Goal: Transaction & Acquisition: Book appointment/travel/reservation

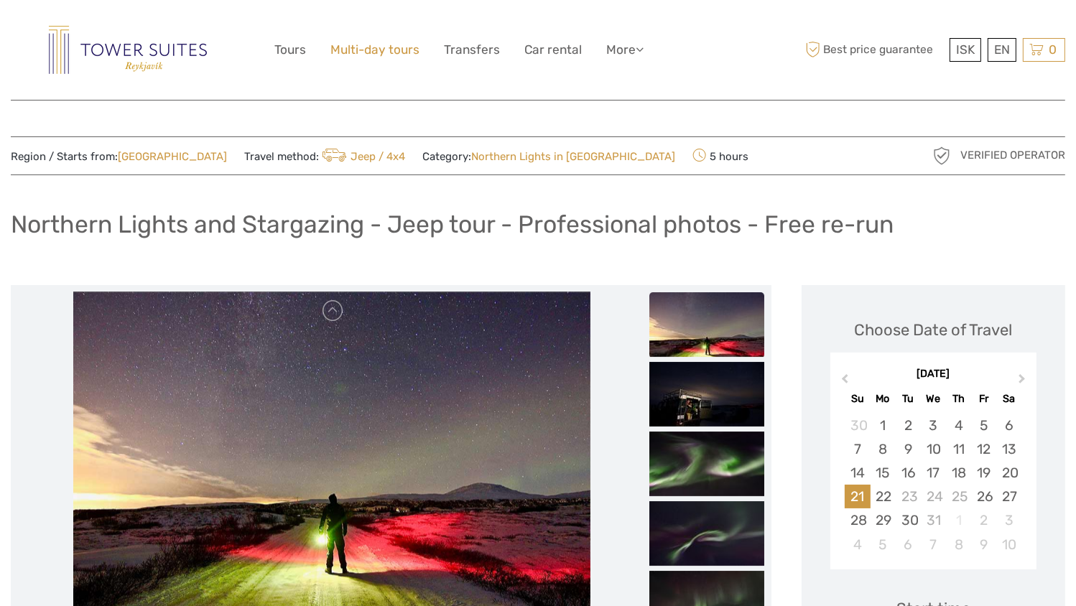
click at [379, 55] on link "Multi-day tours" at bounding box center [374, 50] width 89 height 21
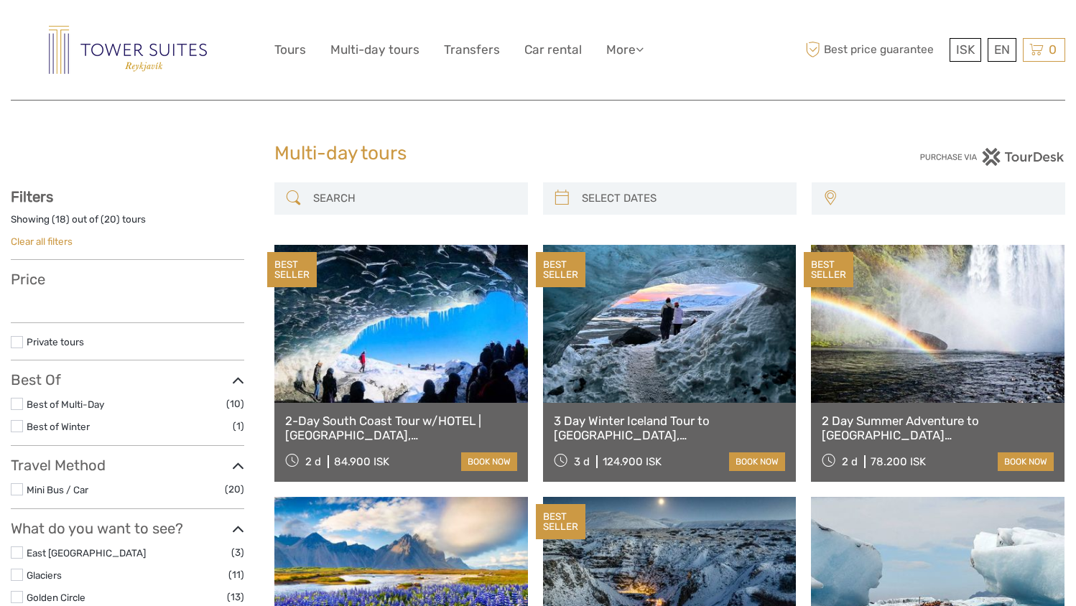
select select
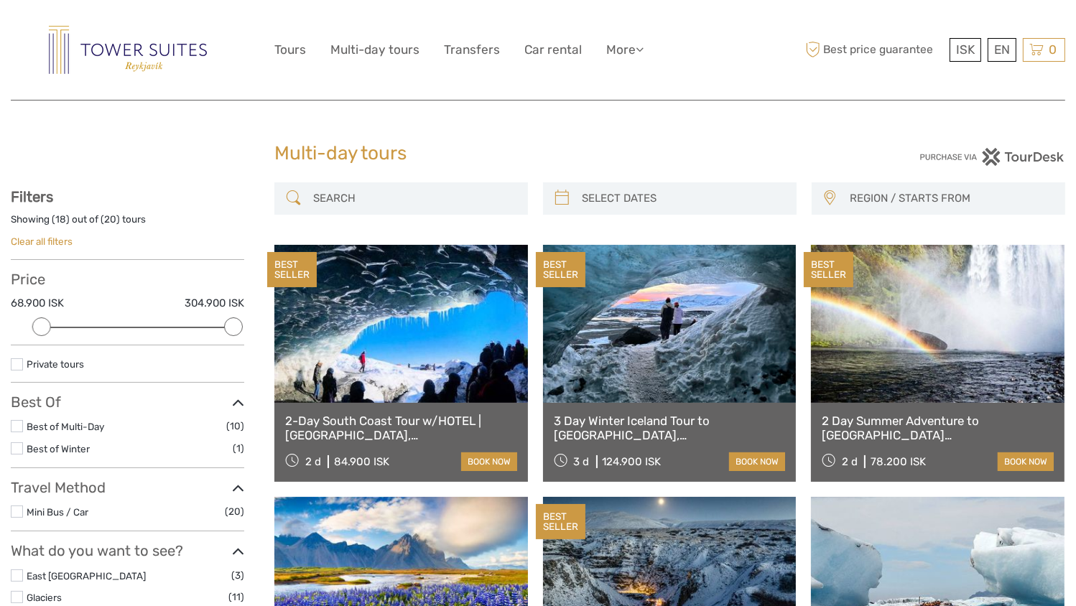
type input "03/09/2025"
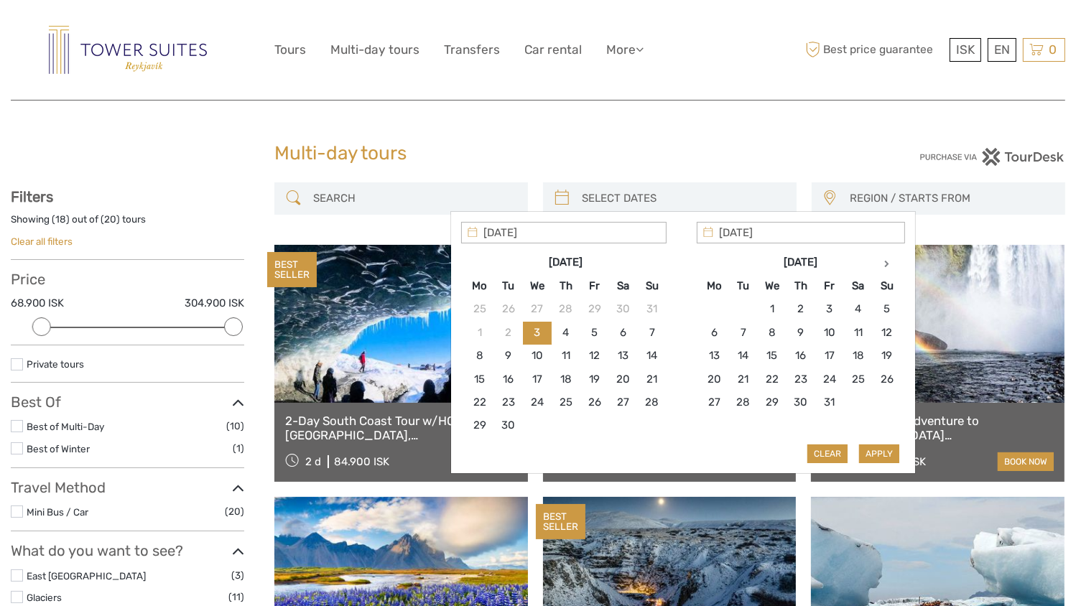
click at [624, 195] on input "search" at bounding box center [682, 198] width 213 height 25
click at [885, 263] on icon at bounding box center [886, 263] width 5 height 7
type input "23/12/2025"
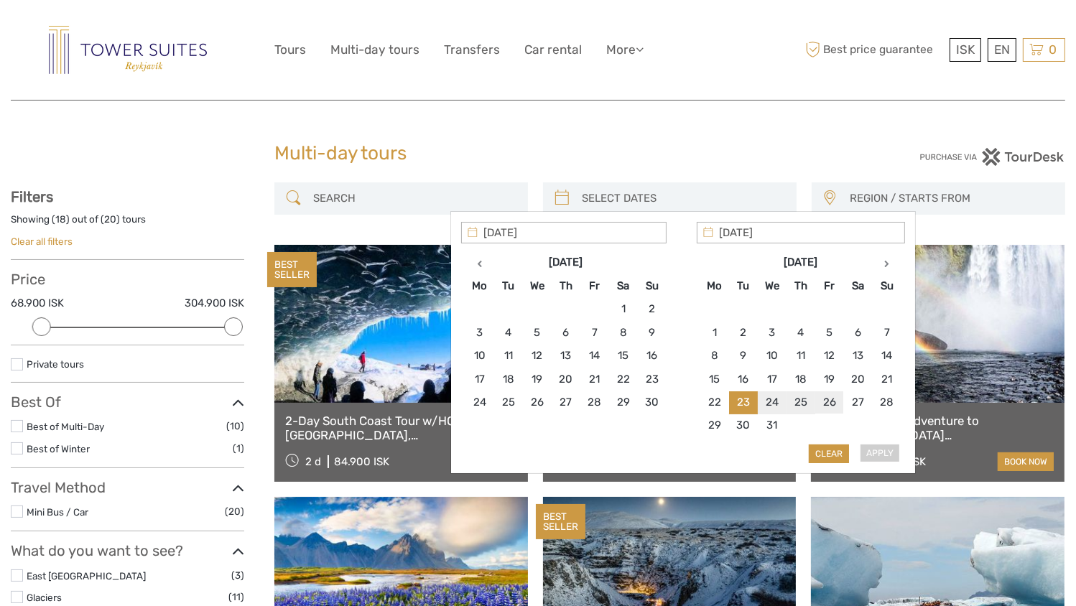
type input "26/12/2025"
type input "25/12/2025"
type input "23/12/2025"
type input "25/12/2025"
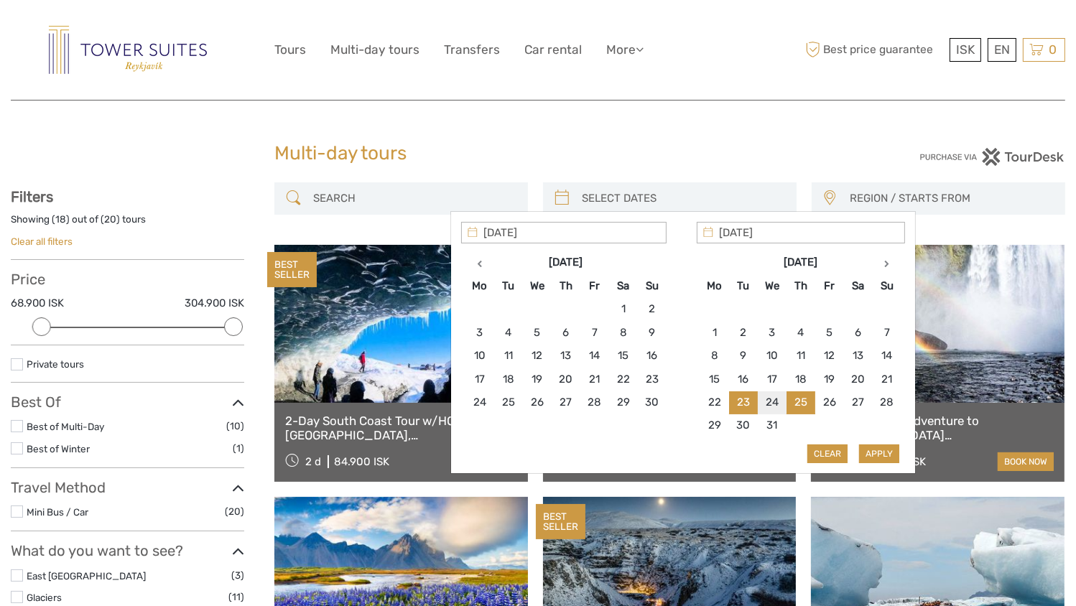
type input "23/12/2025"
click at [880, 452] on button "Apply" at bounding box center [879, 454] width 40 height 19
type input "23/12/2025 - 25/12/2025"
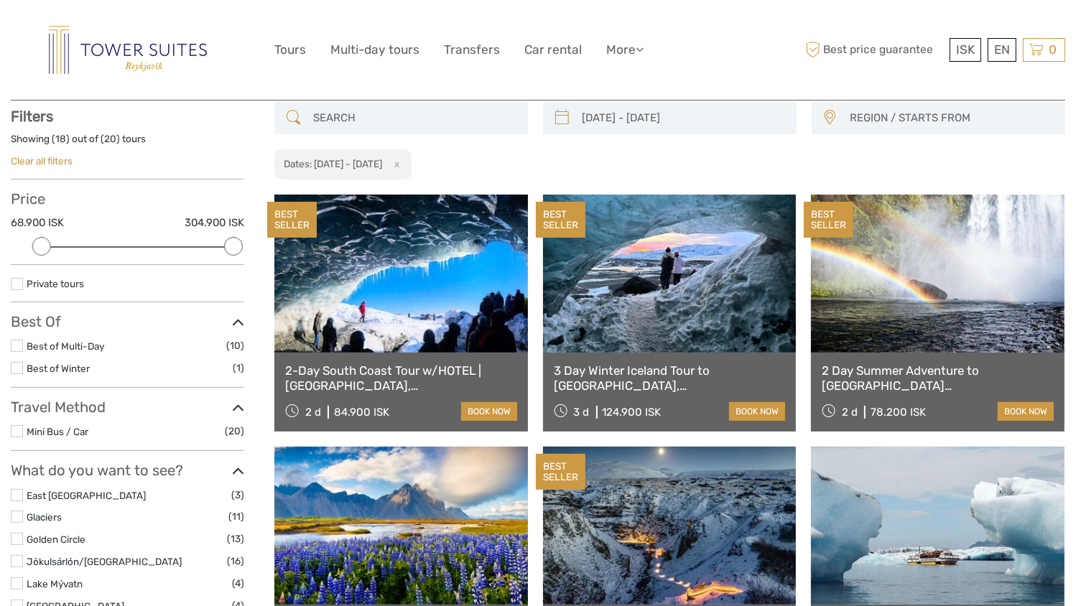
scroll to position [81, 0]
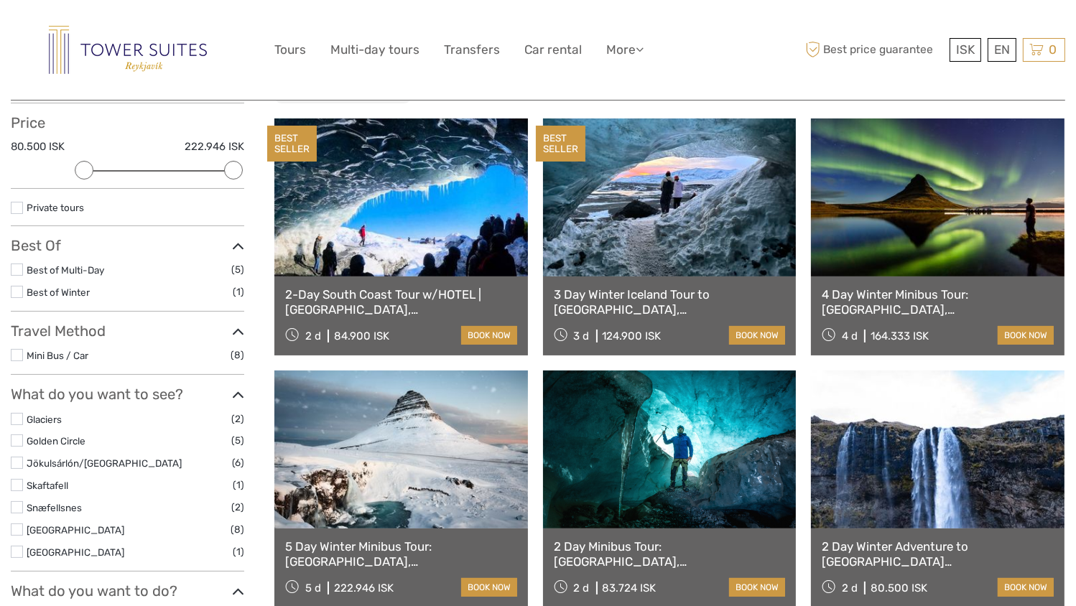
scroll to position [110, 0]
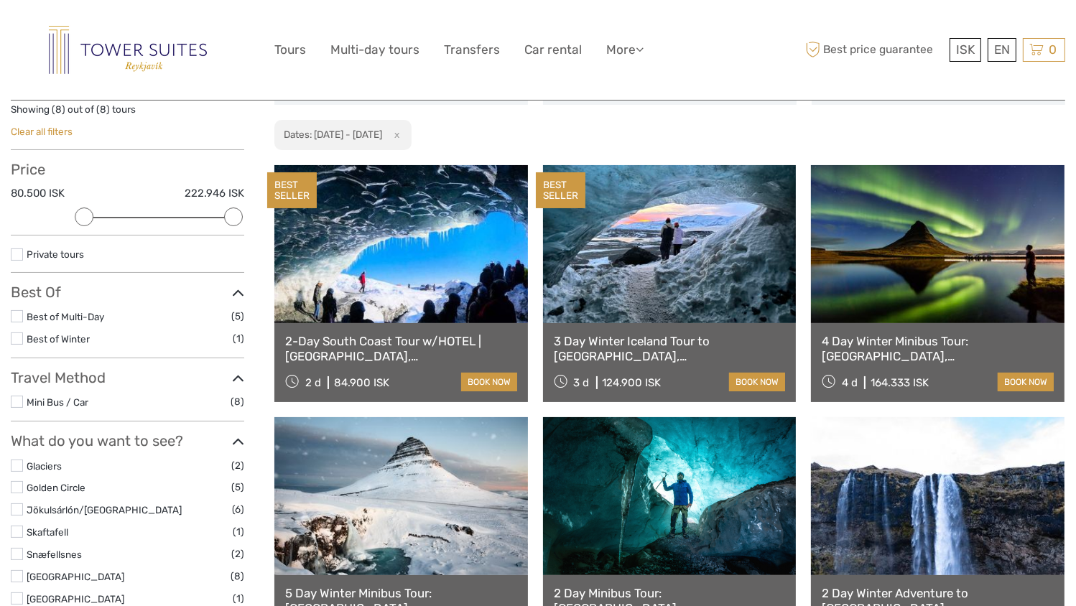
click at [12, 252] on label at bounding box center [17, 255] width 12 height 12
click at [0, 0] on input "checkbox" at bounding box center [0, 0] width 0 height 0
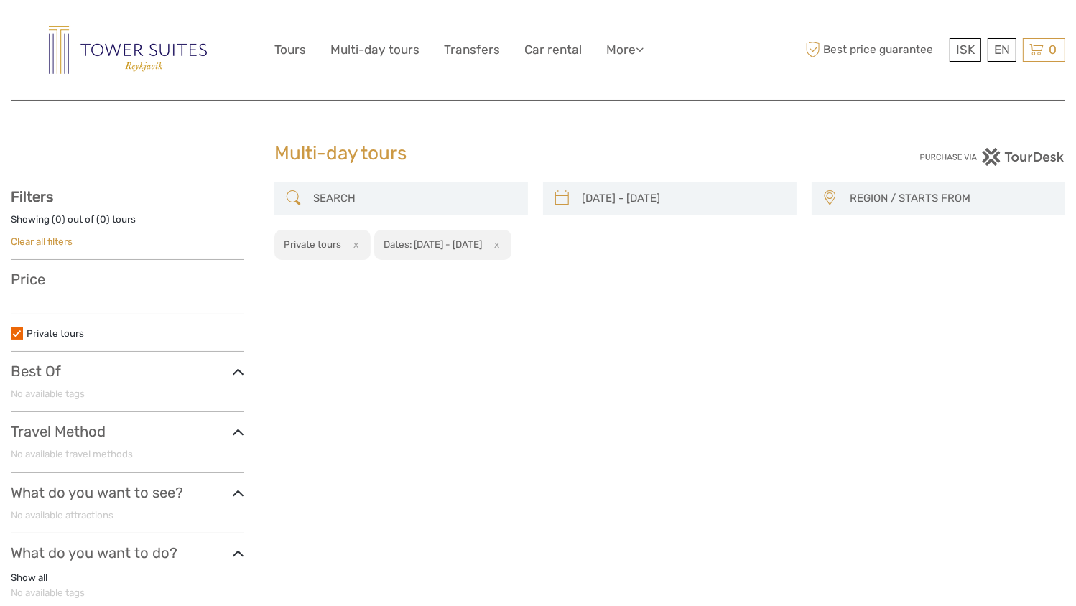
click at [659, 203] on input "23/12/2025 - 25/12/2025" at bounding box center [682, 198] width 213 height 25
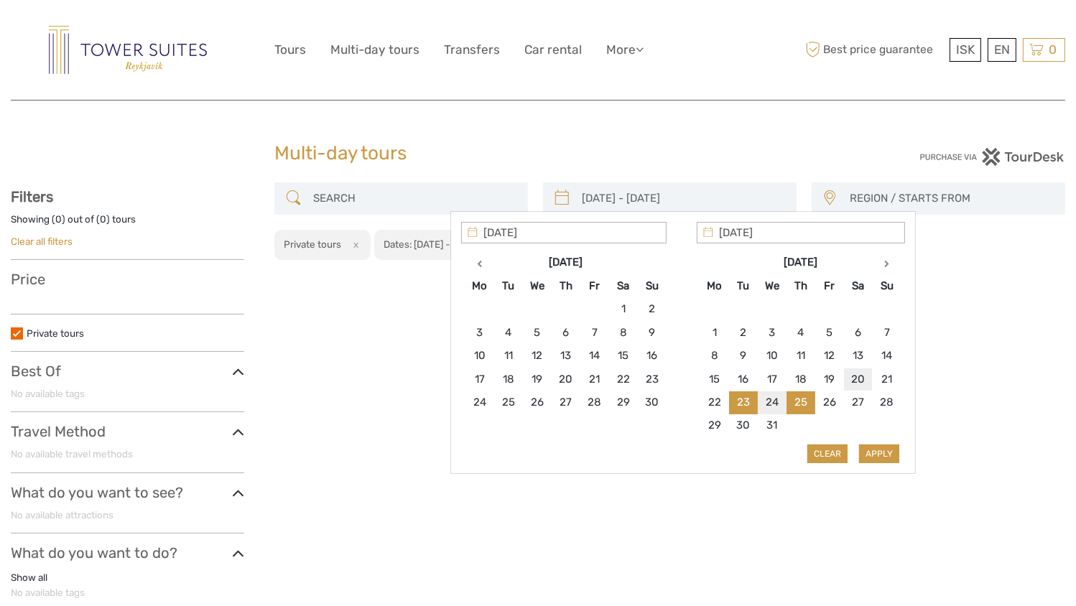
type input "20/12/2025"
type input "23/12/2025"
type input "20/12/2025"
click at [891, 451] on button "Apply" at bounding box center [879, 454] width 40 height 19
type input "20/12/2025 - 23/12/2025"
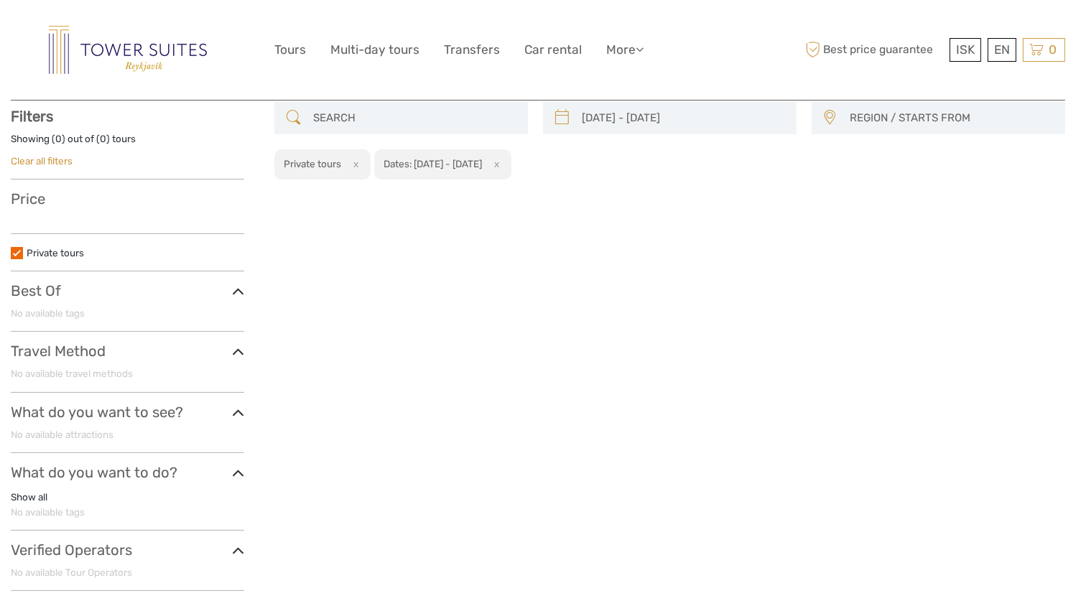
scroll to position [81, 0]
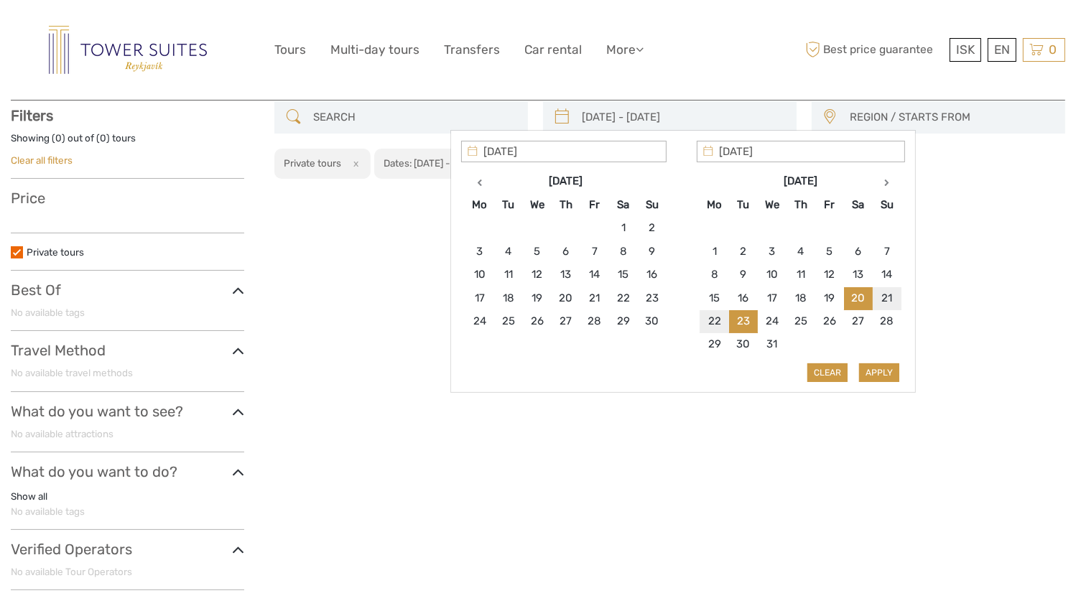
click at [695, 110] on input "20/12/2025 - 23/12/2025" at bounding box center [682, 117] width 213 height 25
type input "22/12/2025"
type input "20/12/2025"
type input "22/12/2025"
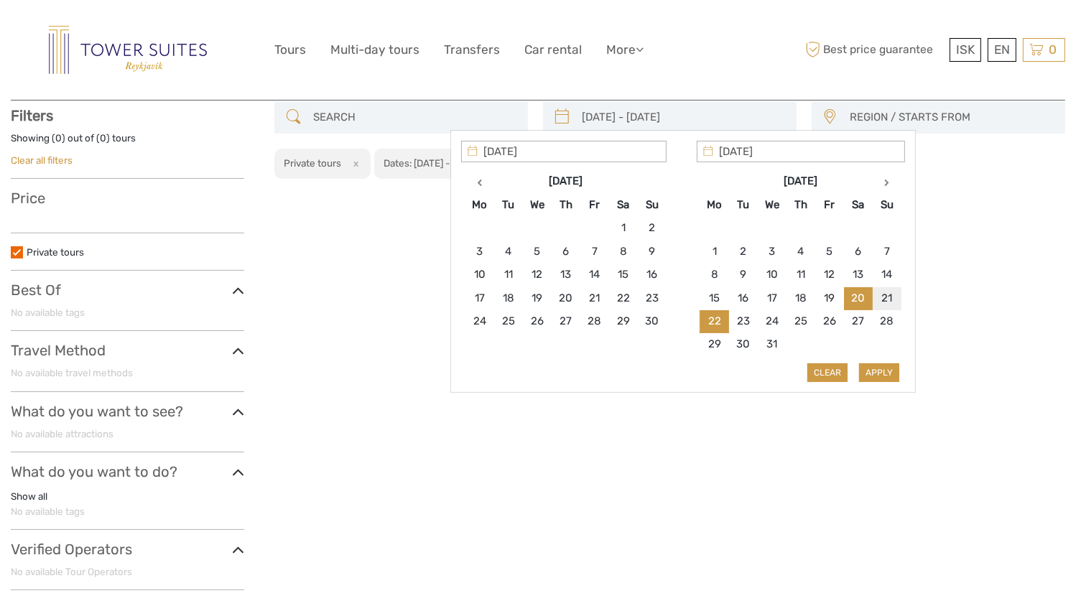
type input "20/12/2025"
click at [886, 369] on button "Apply" at bounding box center [879, 372] width 40 height 19
type input "20/12/2025 - 22/12/2025"
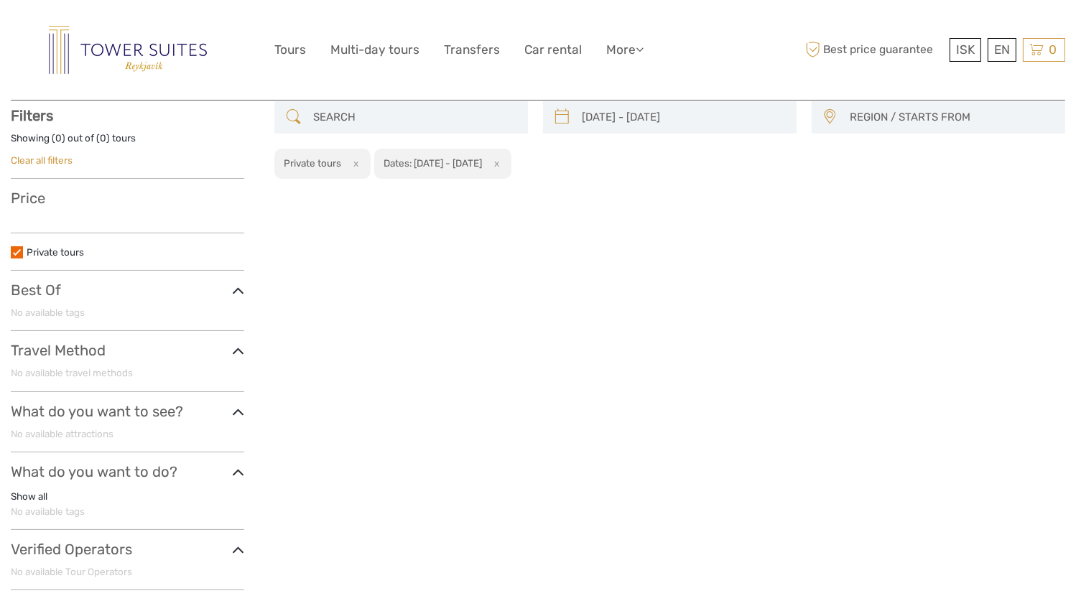
click at [20, 248] on label at bounding box center [17, 252] width 12 height 12
click at [0, 0] on input "checkbox" at bounding box center [0, 0] width 0 height 0
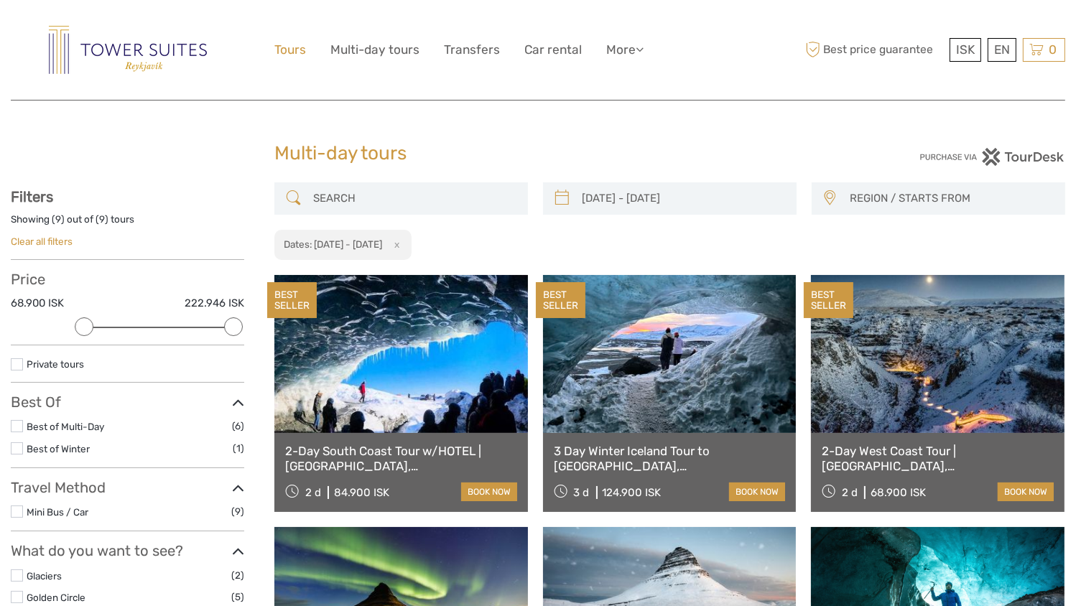
click at [290, 50] on link "Tours" at bounding box center [290, 50] width 32 height 21
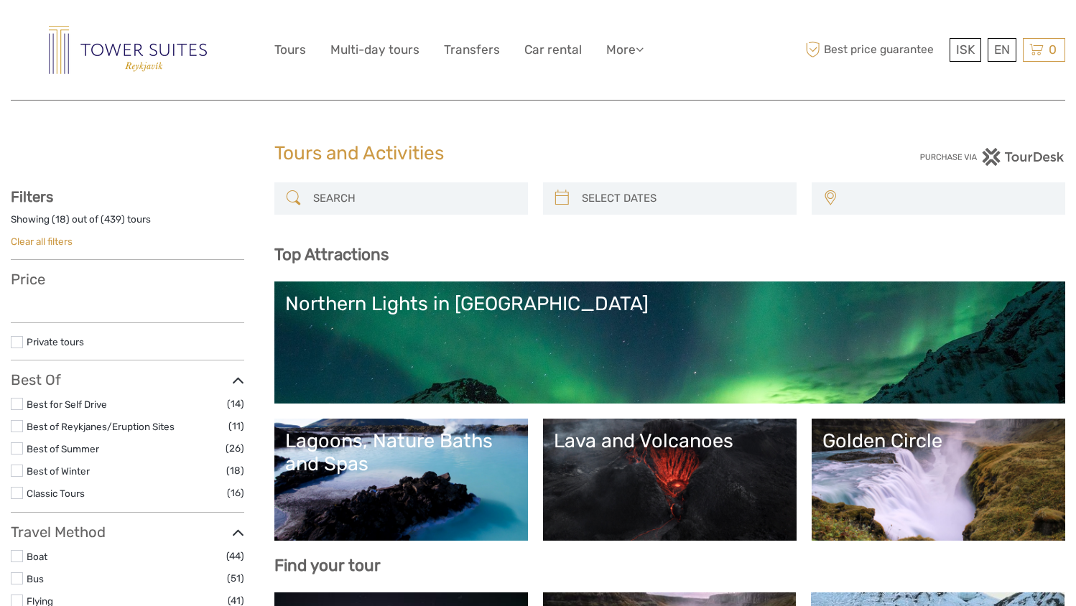
select select
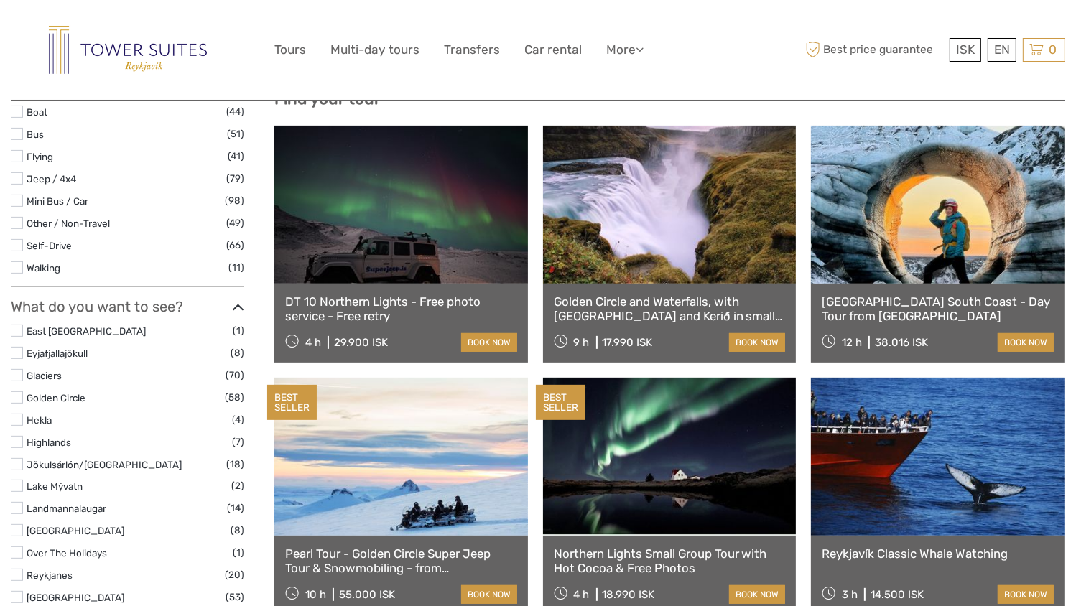
scroll to position [522, 0]
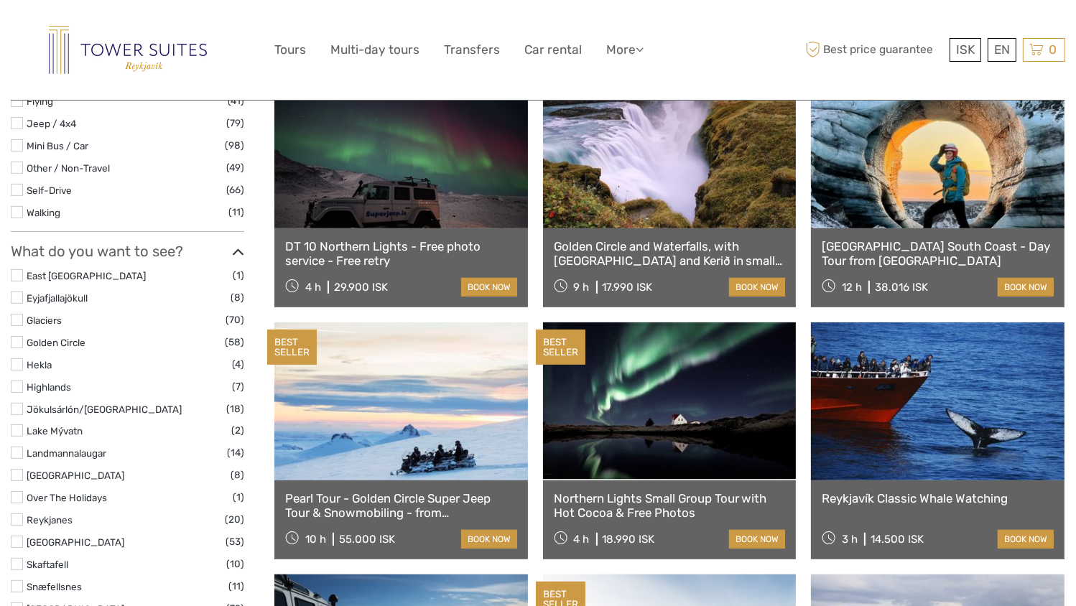
click at [866, 200] on link at bounding box center [938, 149] width 254 height 158
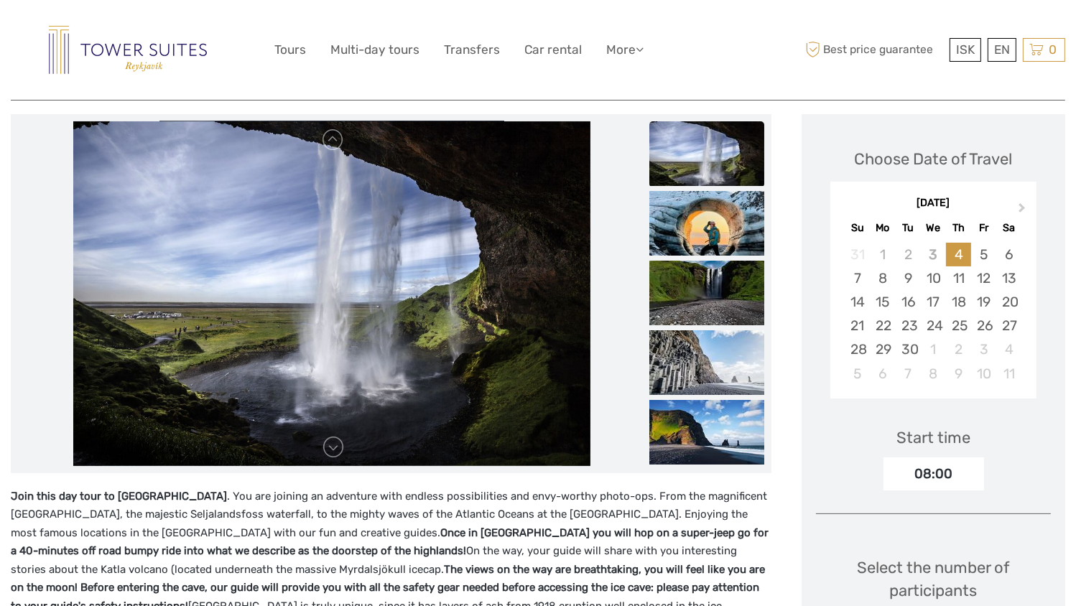
scroll to position [184, 0]
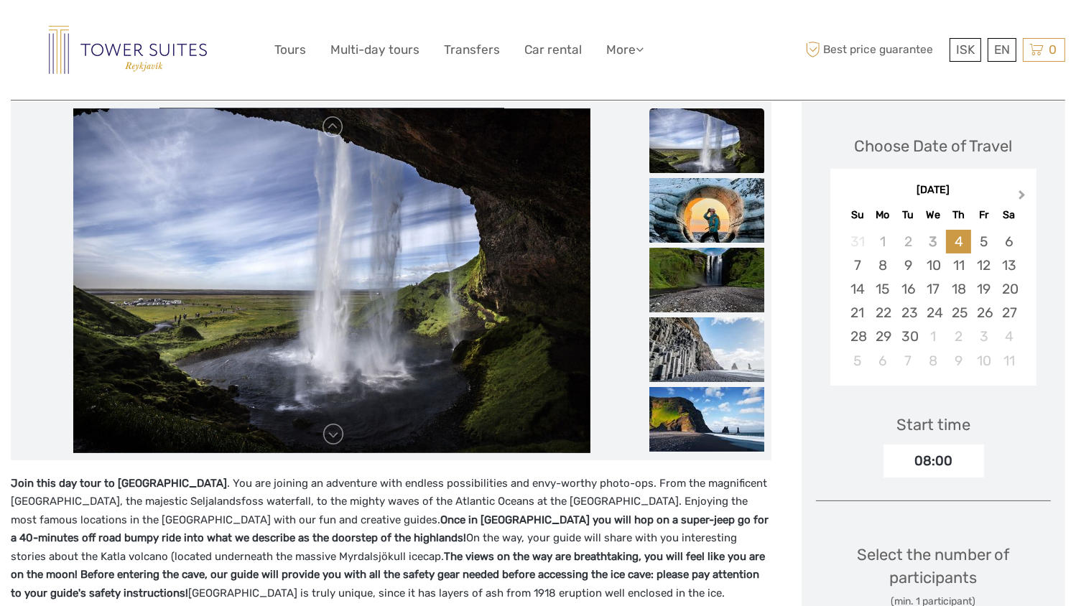
click at [1022, 192] on span "Next Month" at bounding box center [1022, 197] width 0 height 21
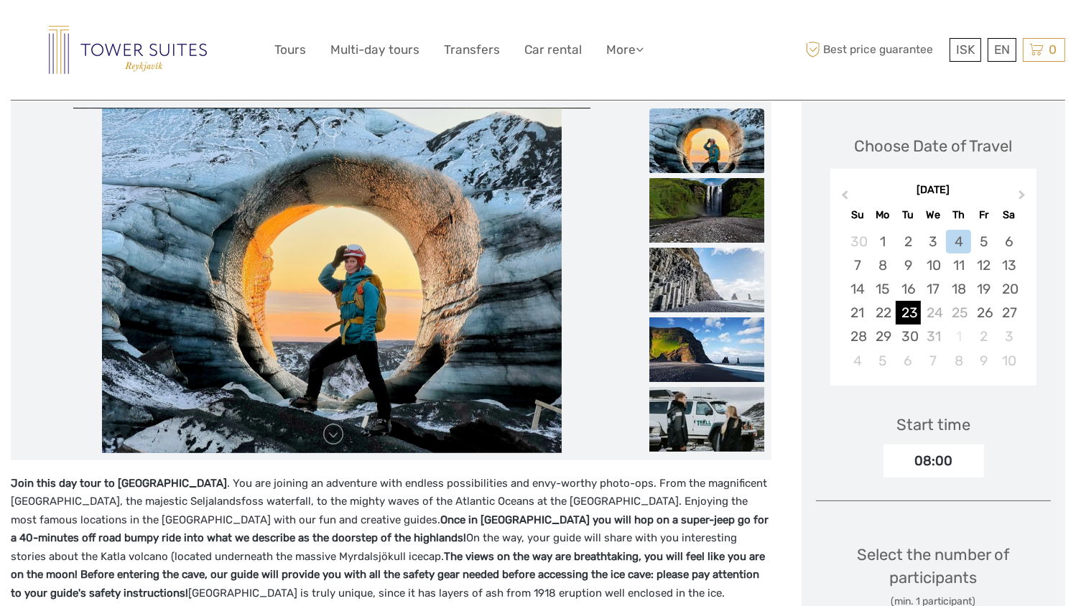
click at [902, 312] on div "23" at bounding box center [908, 313] width 25 height 24
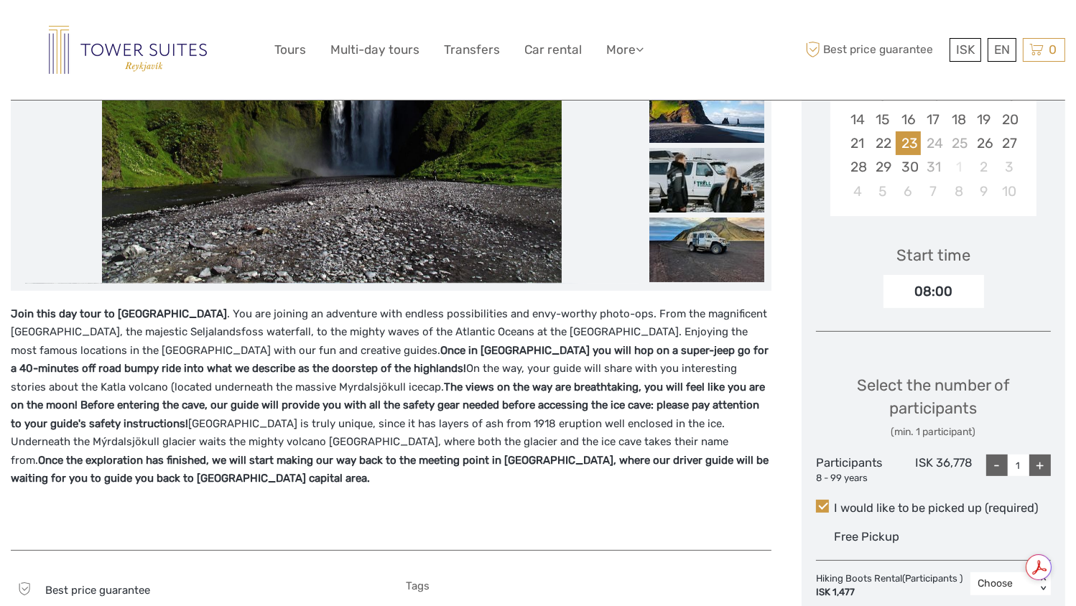
scroll to position [352, 0]
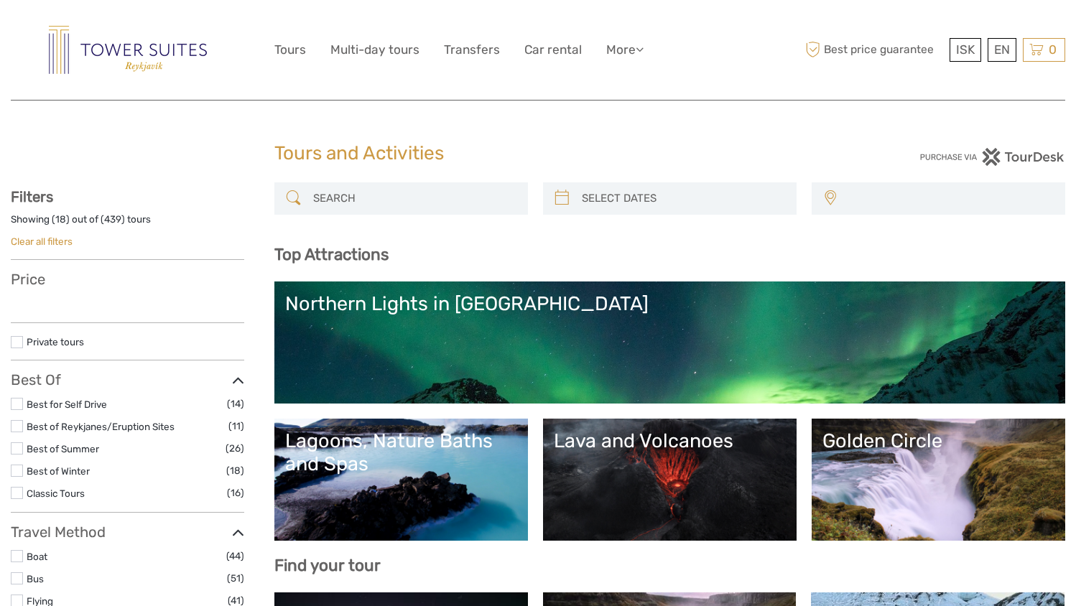
select select
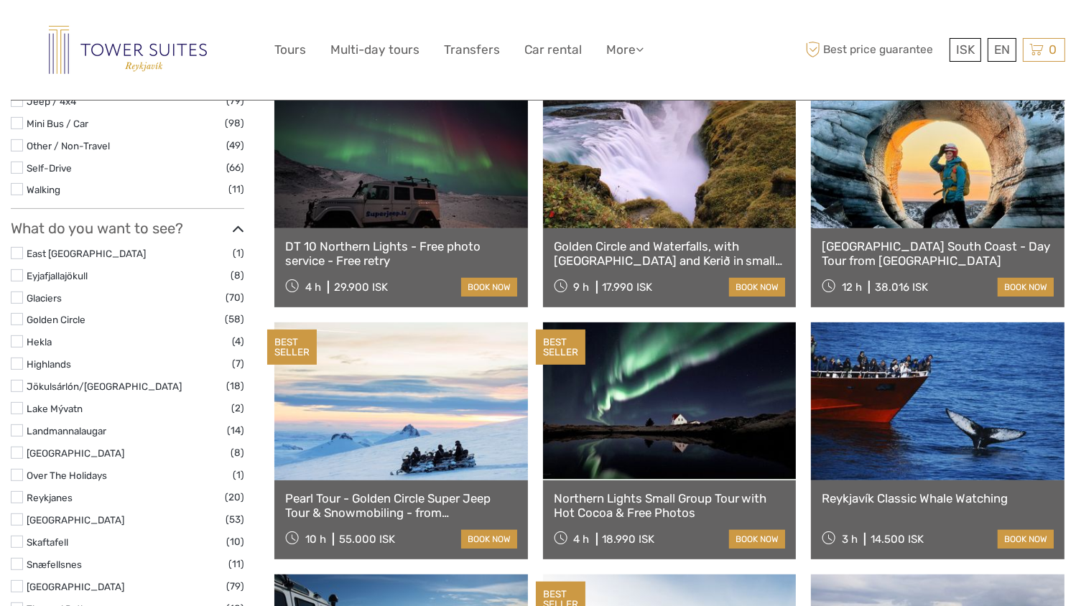
select select
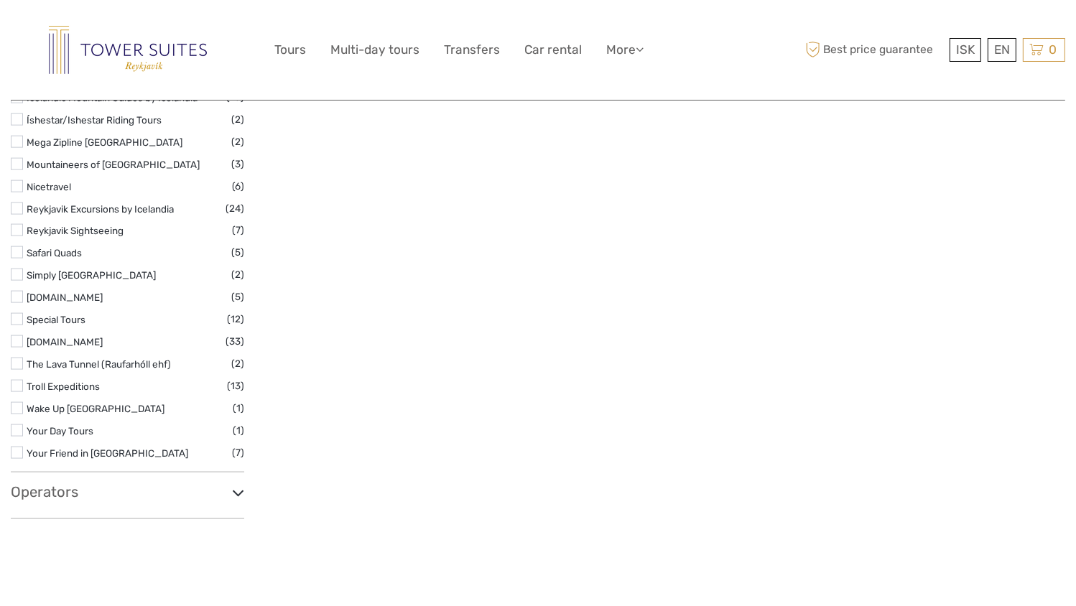
scroll to position [2074, 0]
click at [233, 495] on icon at bounding box center [238, 490] width 12 height 19
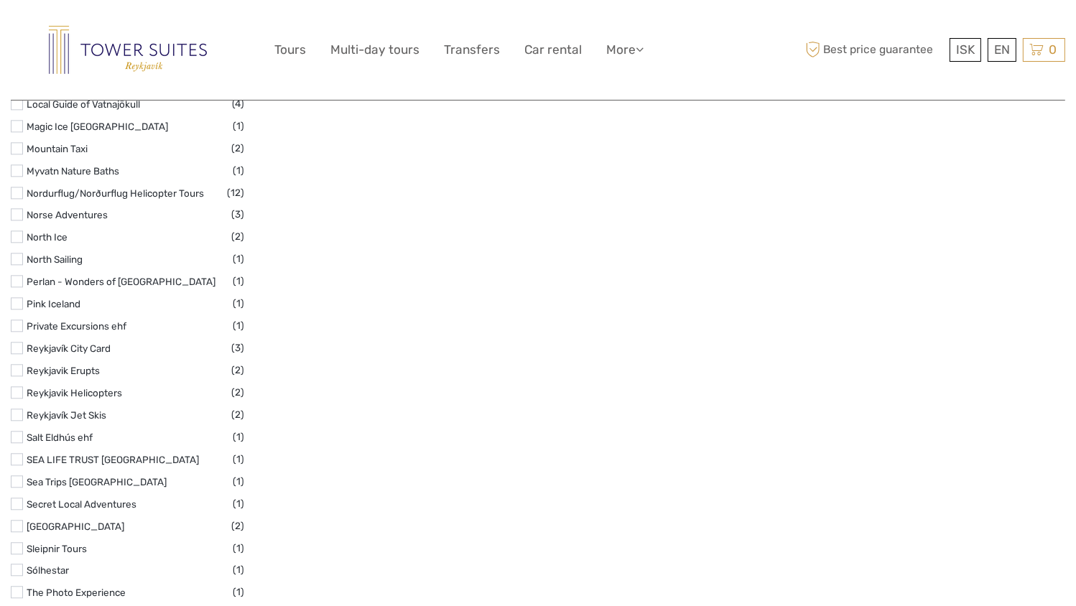
scroll to position [3662, 0]
click at [60, 532] on link "[GEOGRAPHIC_DATA]" at bounding box center [76, 526] width 98 height 11
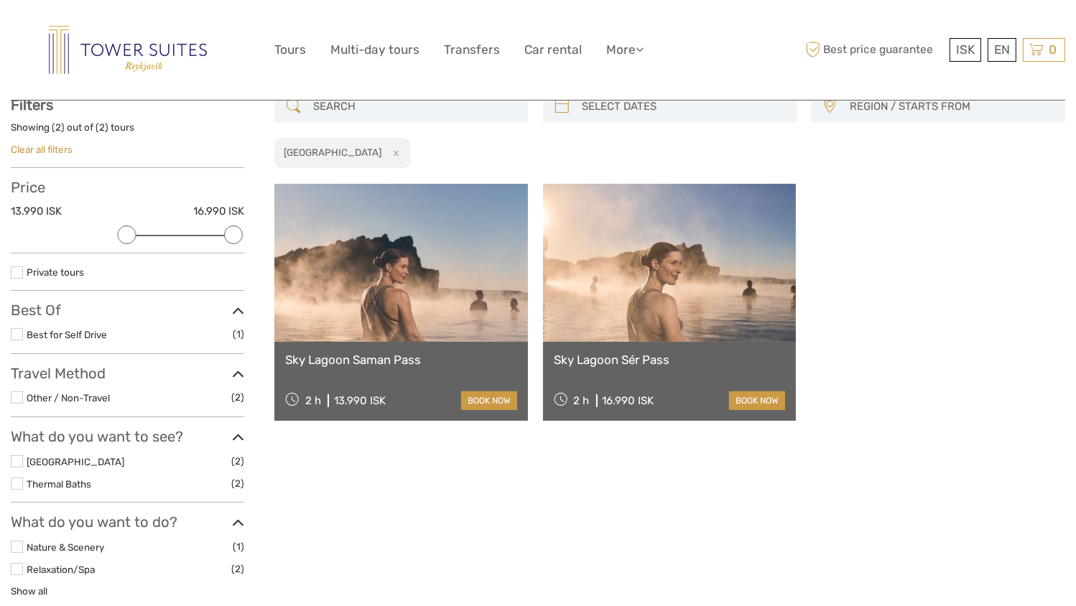
scroll to position [81, 0]
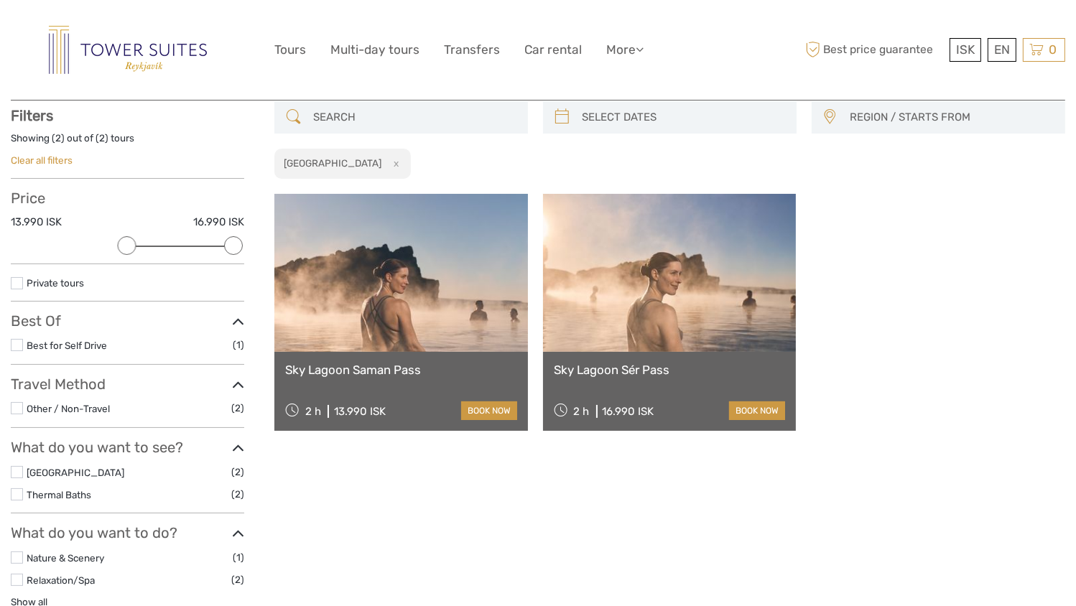
click at [730, 322] on link at bounding box center [670, 273] width 254 height 158
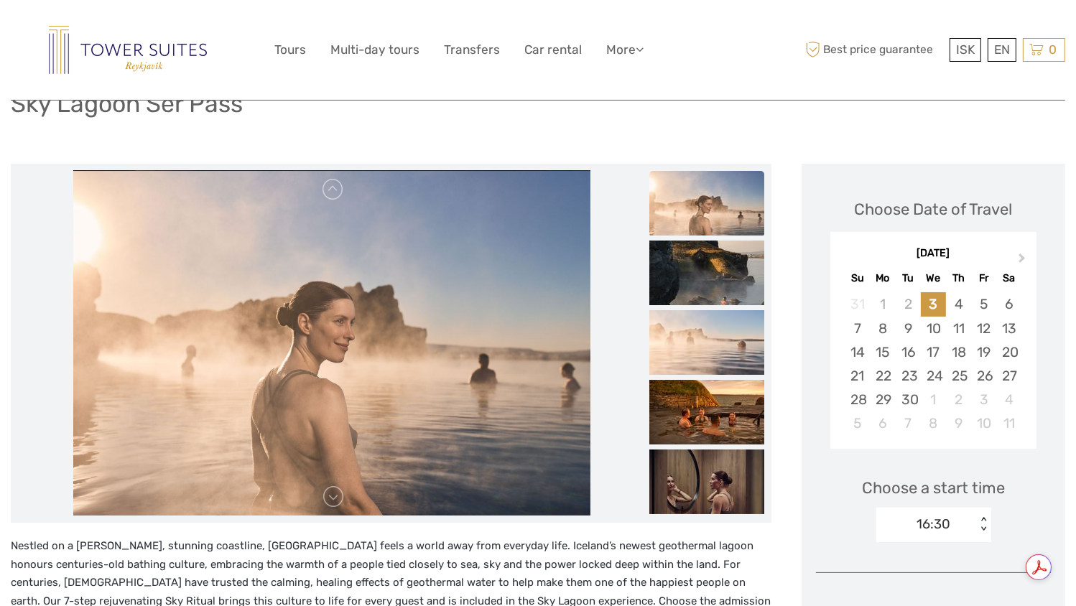
scroll to position [130, 0]
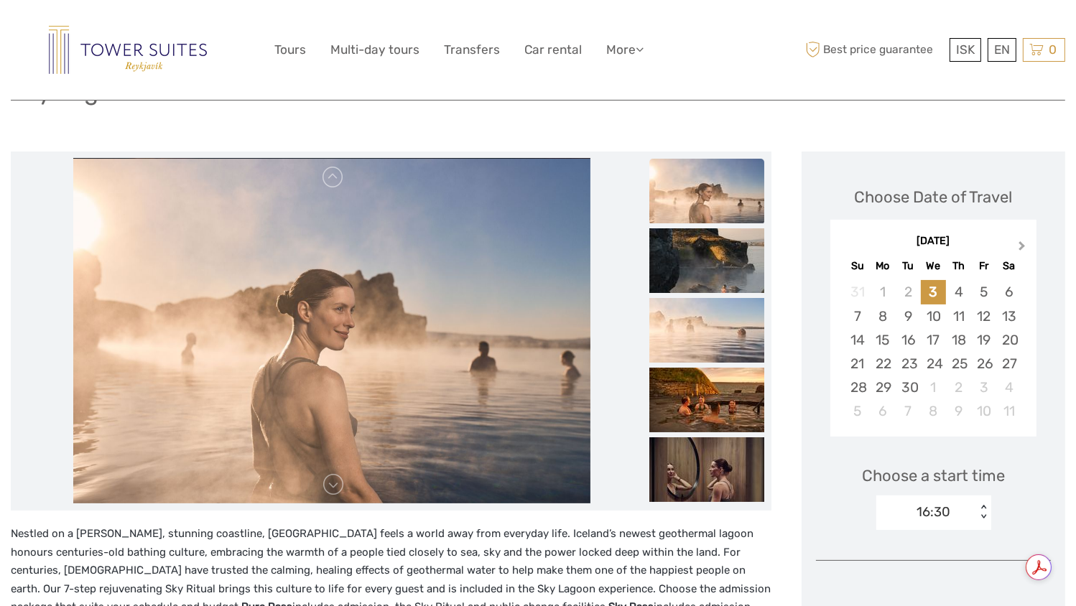
click at [1022, 246] on span "Next Month" at bounding box center [1022, 248] width 0 height 21
click at [960, 363] on div "25" at bounding box center [958, 364] width 25 height 24
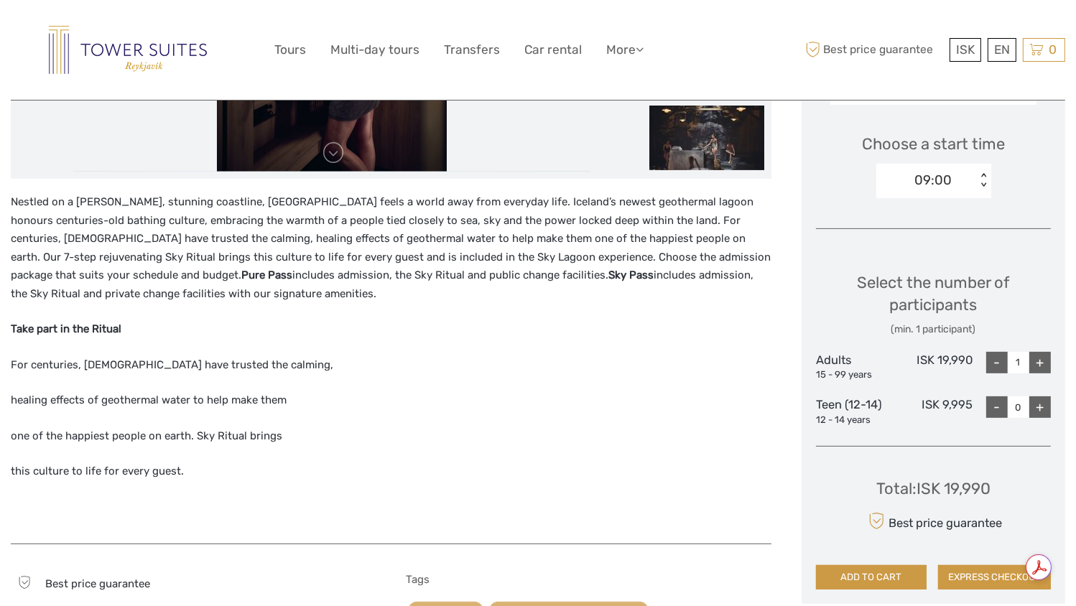
scroll to position [463, 0]
click at [1039, 360] on div "+" at bounding box center [1040, 362] width 22 height 22
type input "2"
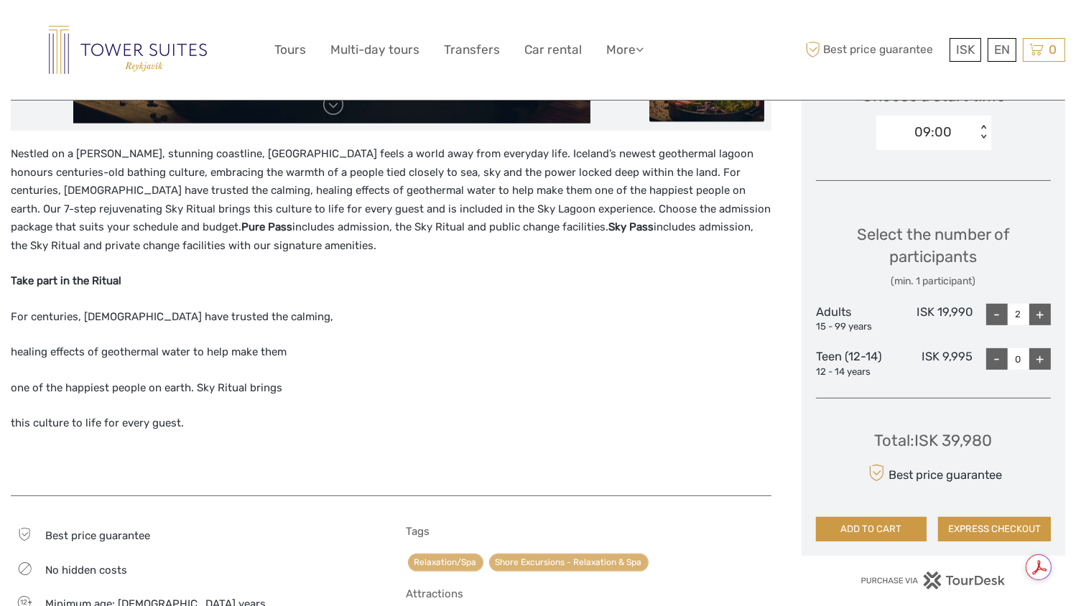
scroll to position [511, 0]
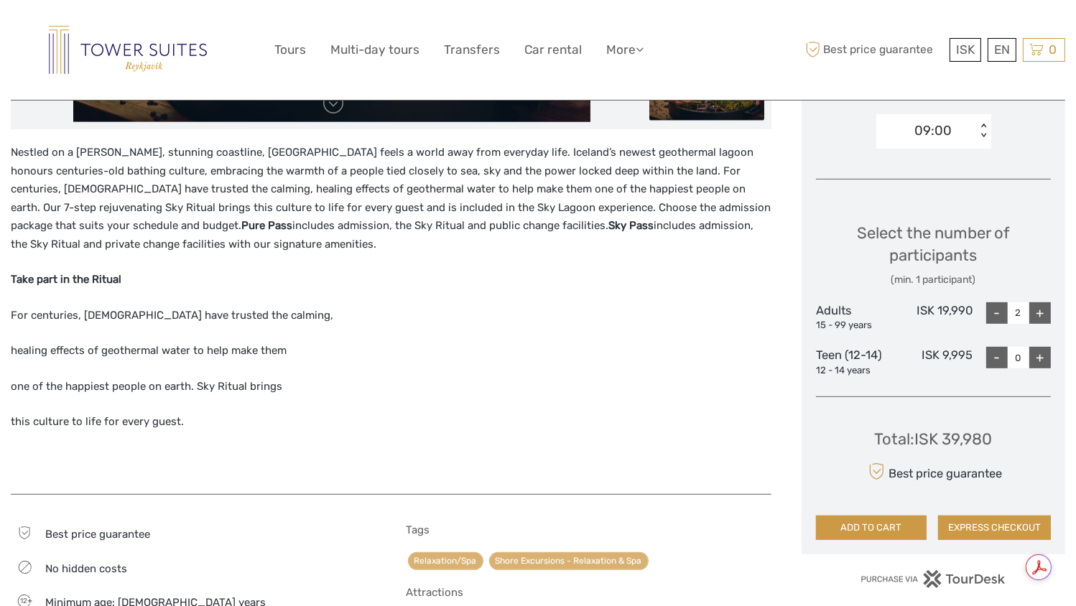
click at [1008, 62] on div "Best price guarantee ISK ISK € $ £ EN English Español Deutsch 0 Items Total 0 I…" at bounding box center [934, 50] width 264 height 78
click at [1006, 57] on div "EN English Español Deutsch" at bounding box center [1002, 50] width 29 height 24
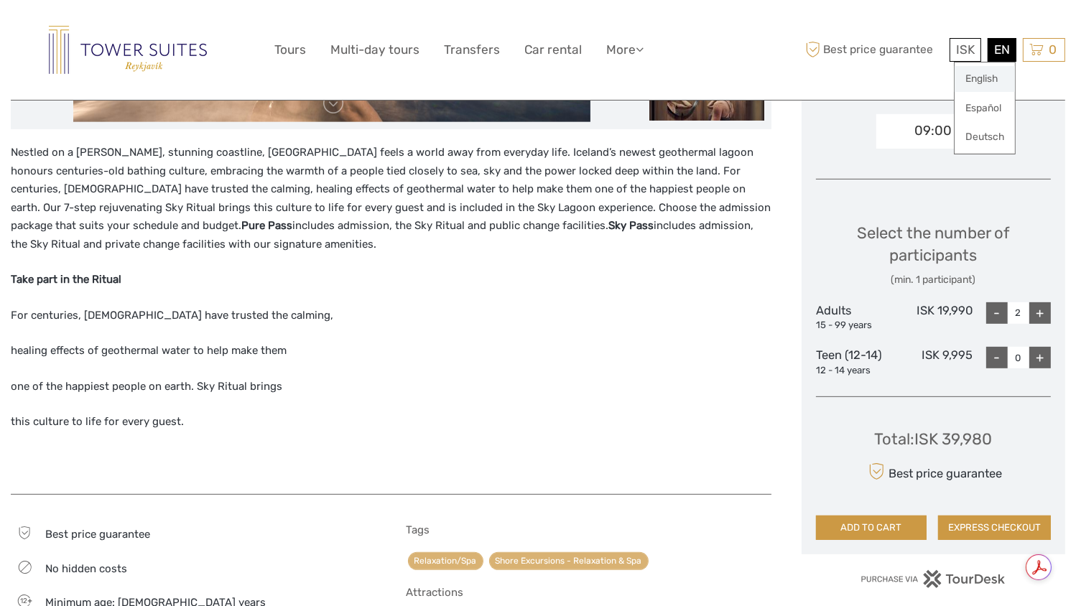
click at [992, 77] on link "English" at bounding box center [985, 79] width 60 height 26
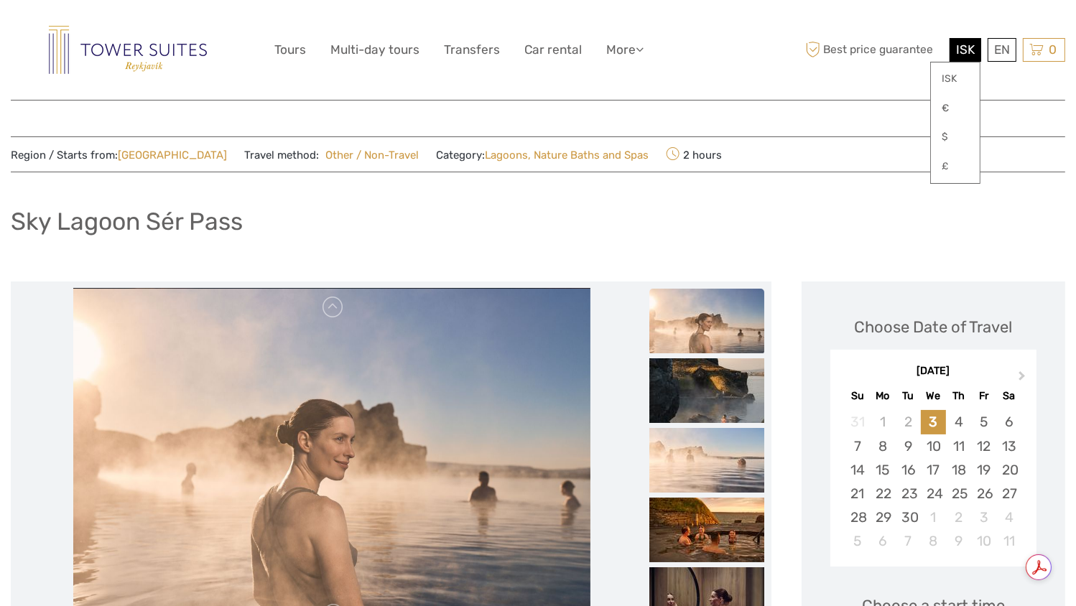
click at [968, 51] on span "ISK" at bounding box center [965, 49] width 19 height 14
click at [947, 135] on link "$" at bounding box center [955, 137] width 49 height 26
click at [798, 212] on div "Sky Lagoon Sér Pass" at bounding box center [538, 227] width 1054 height 52
click at [1013, 374] on button "Next Month" at bounding box center [1023, 379] width 23 height 23
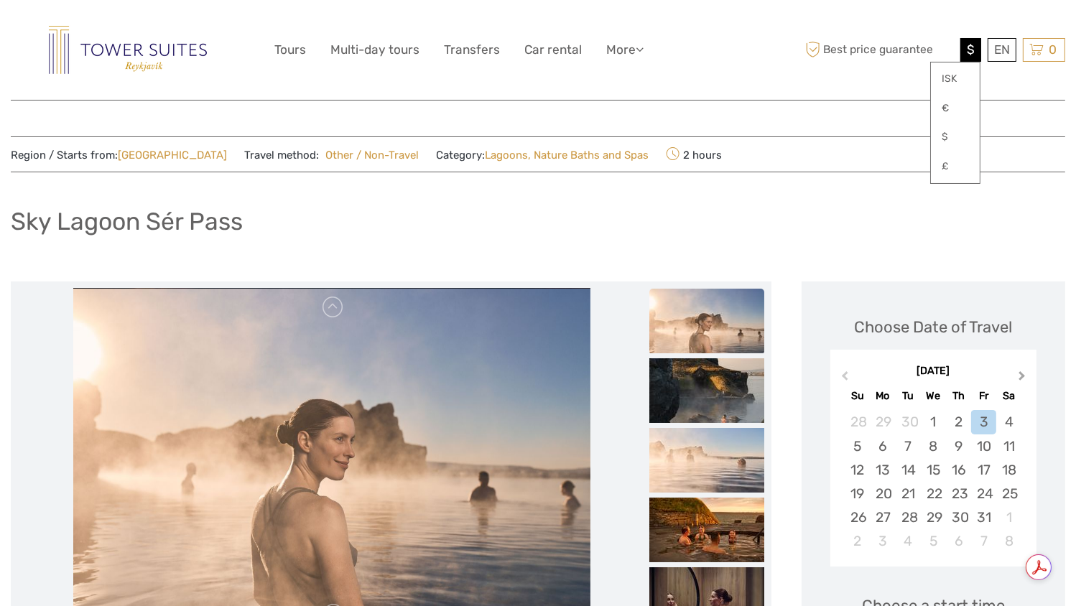
click at [1013, 374] on button "Next Month" at bounding box center [1023, 379] width 23 height 23
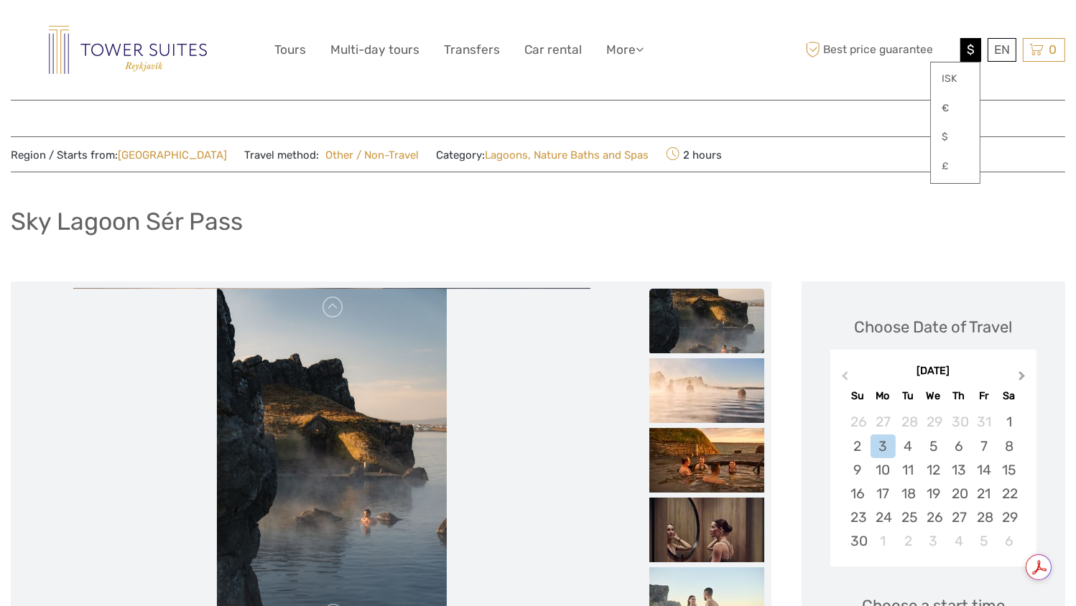
click at [1013, 374] on button "Next Month" at bounding box center [1023, 379] width 23 height 23
click at [960, 494] on div "25" at bounding box center [958, 494] width 25 height 24
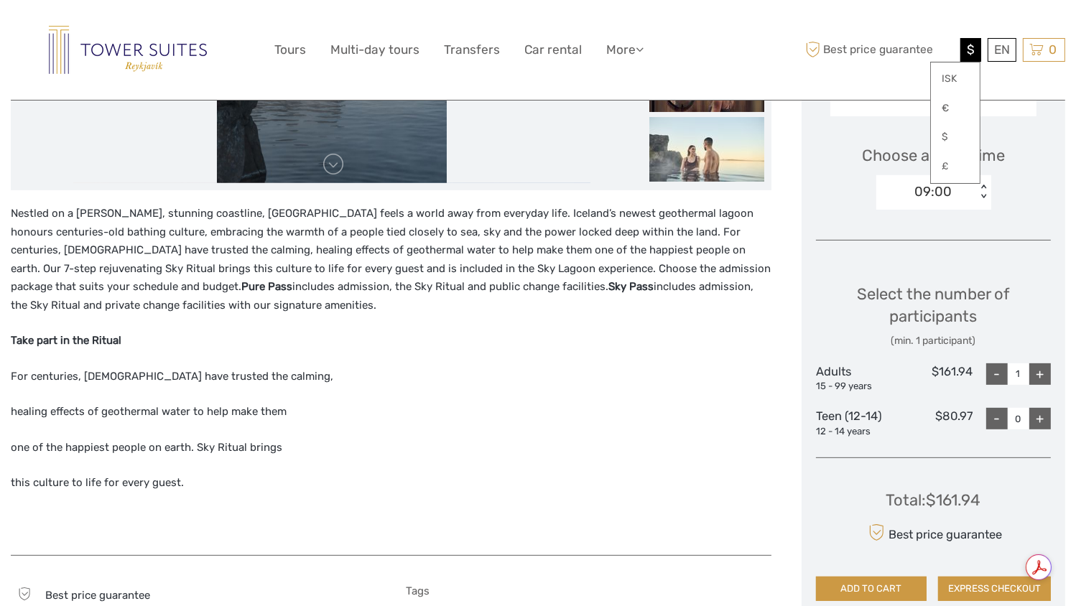
scroll to position [453, 0]
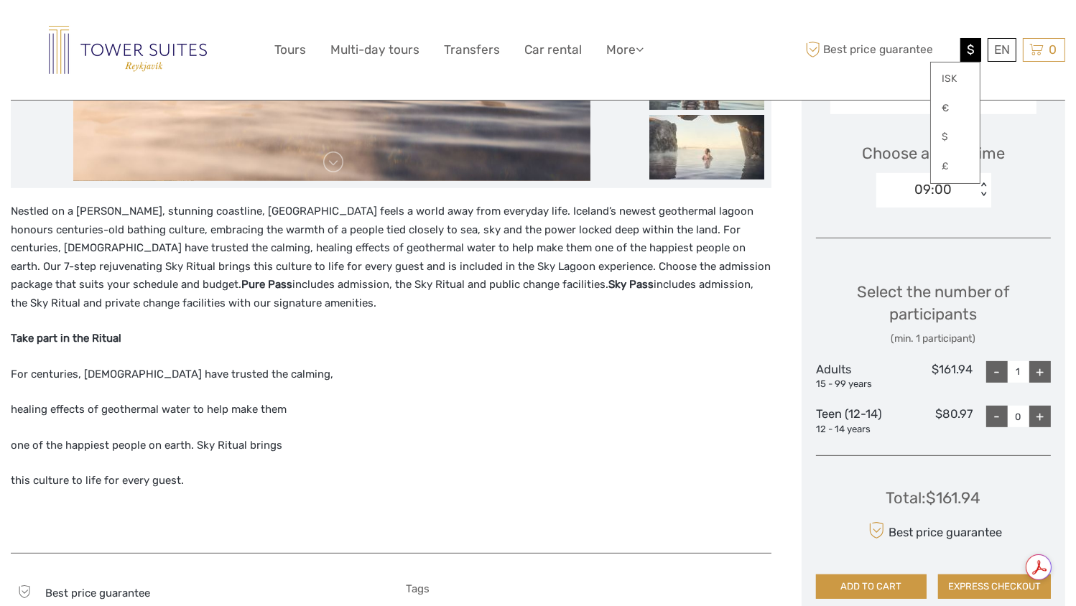
click at [1047, 372] on div "+" at bounding box center [1040, 372] width 22 height 22
type input "2"
click at [901, 196] on div "09:00" at bounding box center [926, 190] width 100 height 22
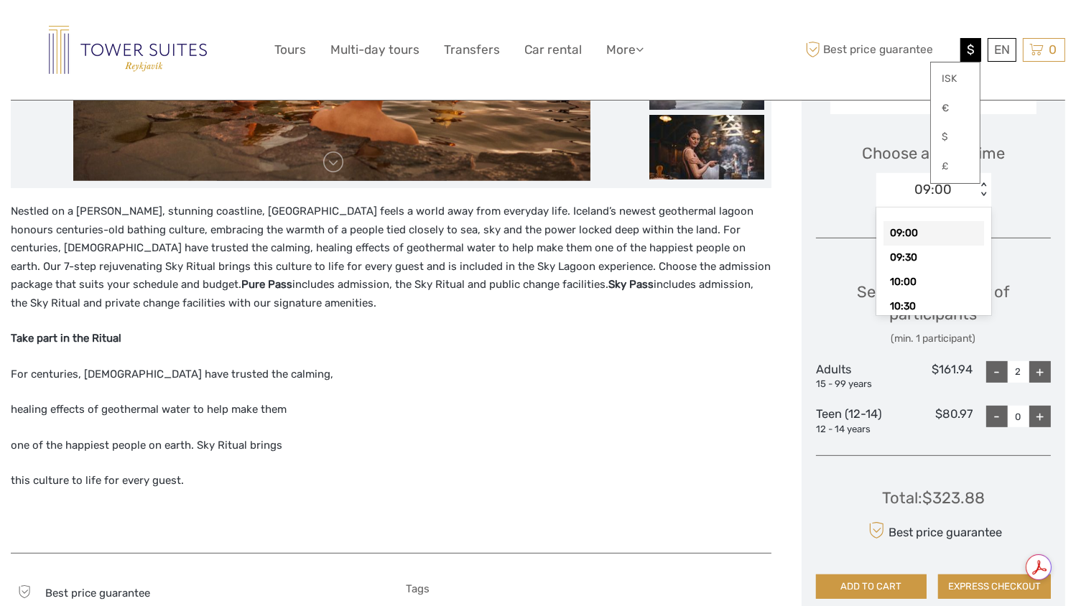
click at [827, 200] on div "Choose a start time option 09:00 selected, 1 of 14. 14 results available. Use U…" at bounding box center [933, 169] width 235 height 92
